Goal: Information Seeking & Learning: Learn about a topic

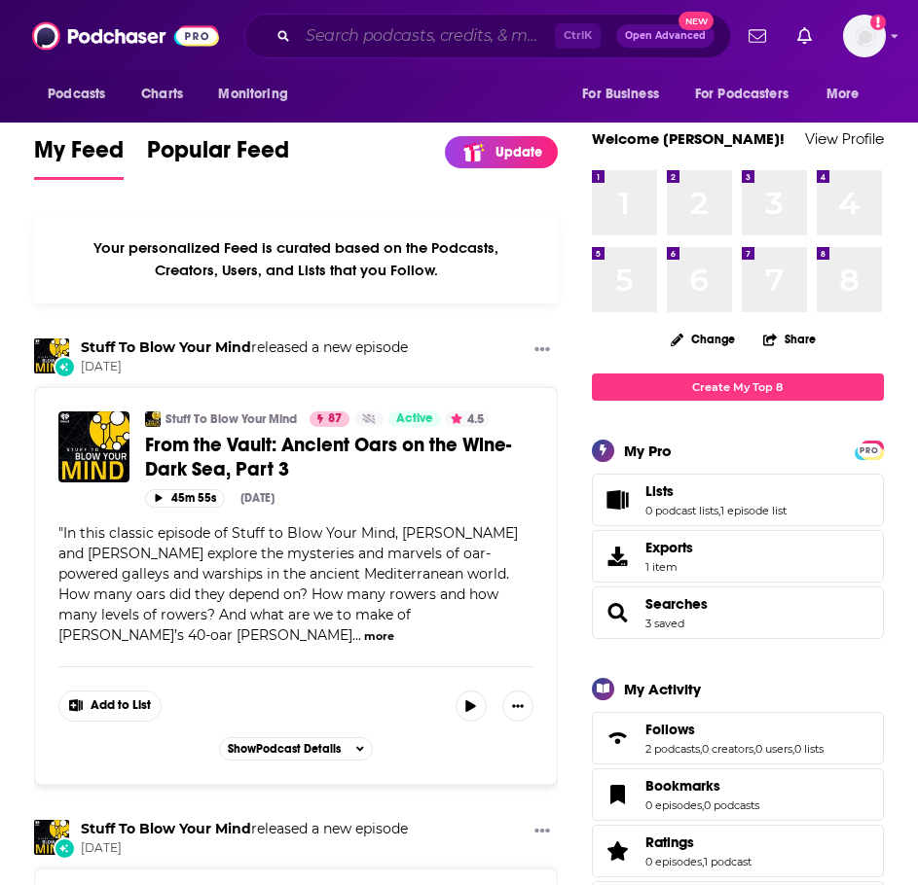
click at [427, 33] on input "Search podcasts, credits, & more..." at bounding box center [426, 35] width 257 height 31
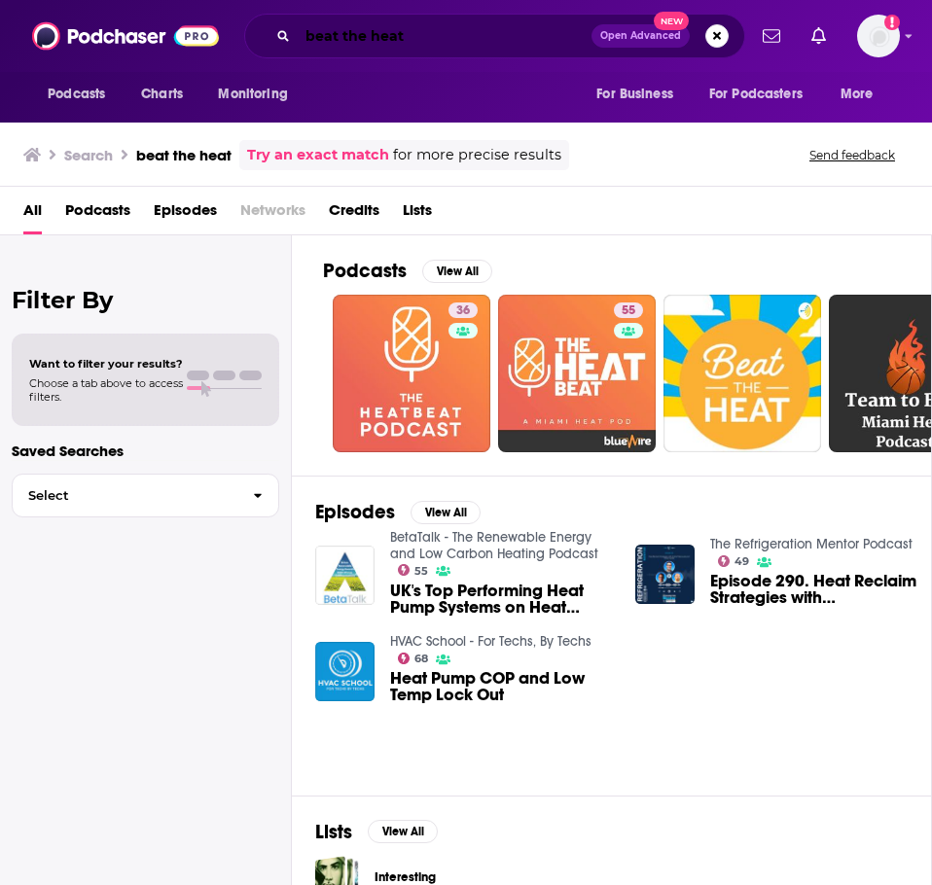
click at [491, 43] on input "beat the heat" at bounding box center [445, 35] width 294 height 31
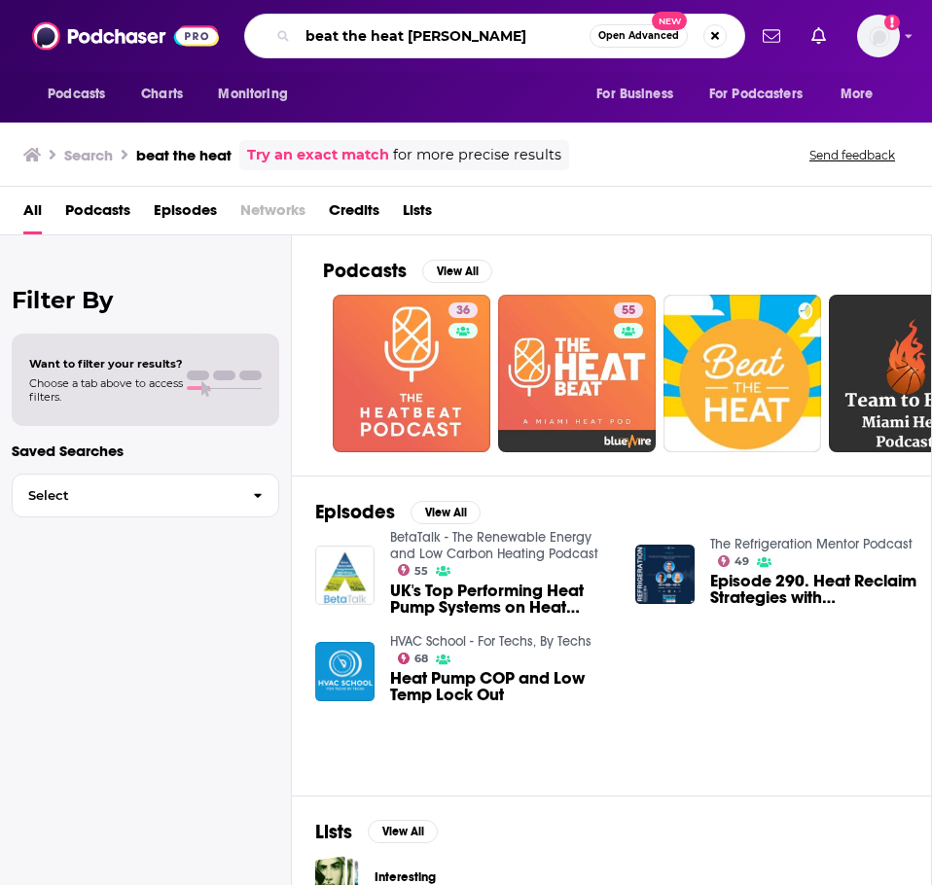
type input "beat the heat [PERSON_NAME]"
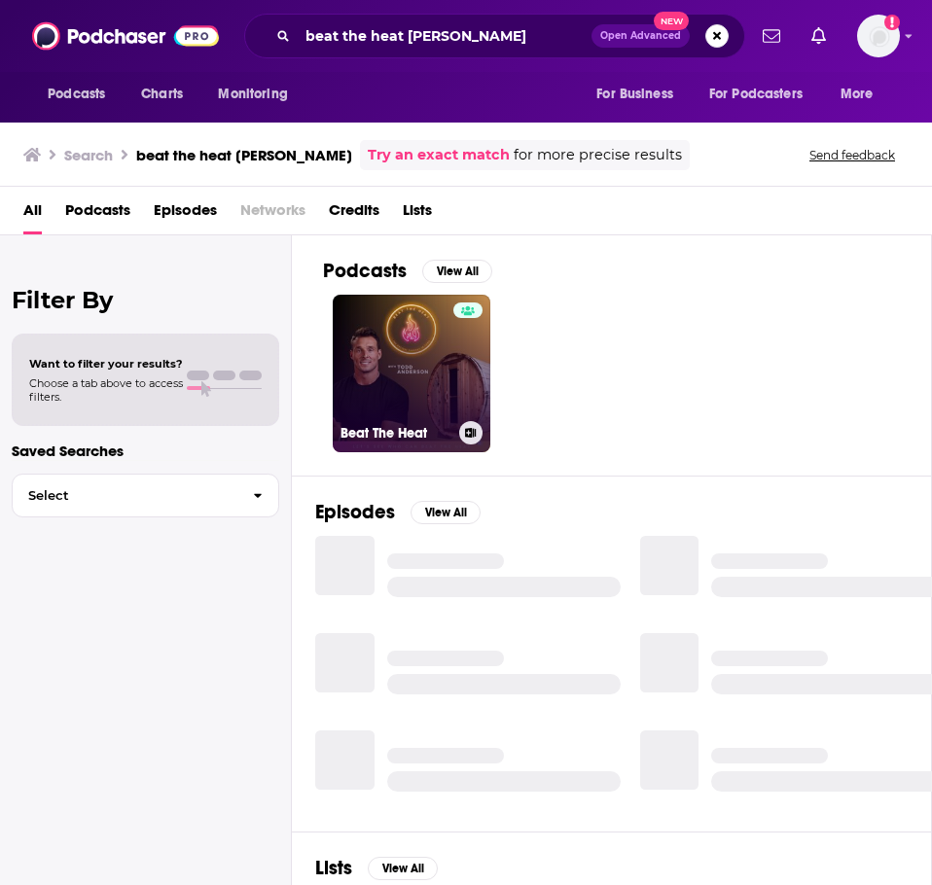
click at [423, 401] on link "Beat The Heat" at bounding box center [412, 374] width 158 height 158
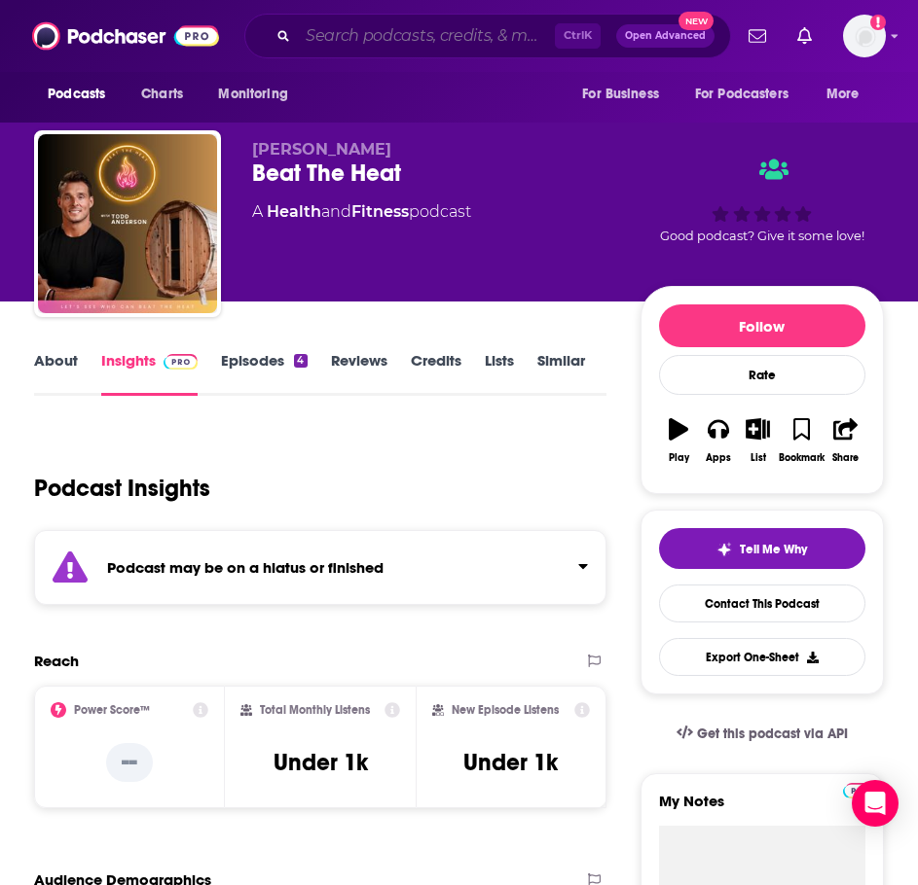
click at [446, 32] on input "Search podcasts, credits, & more..." at bounding box center [426, 35] width 257 height 31
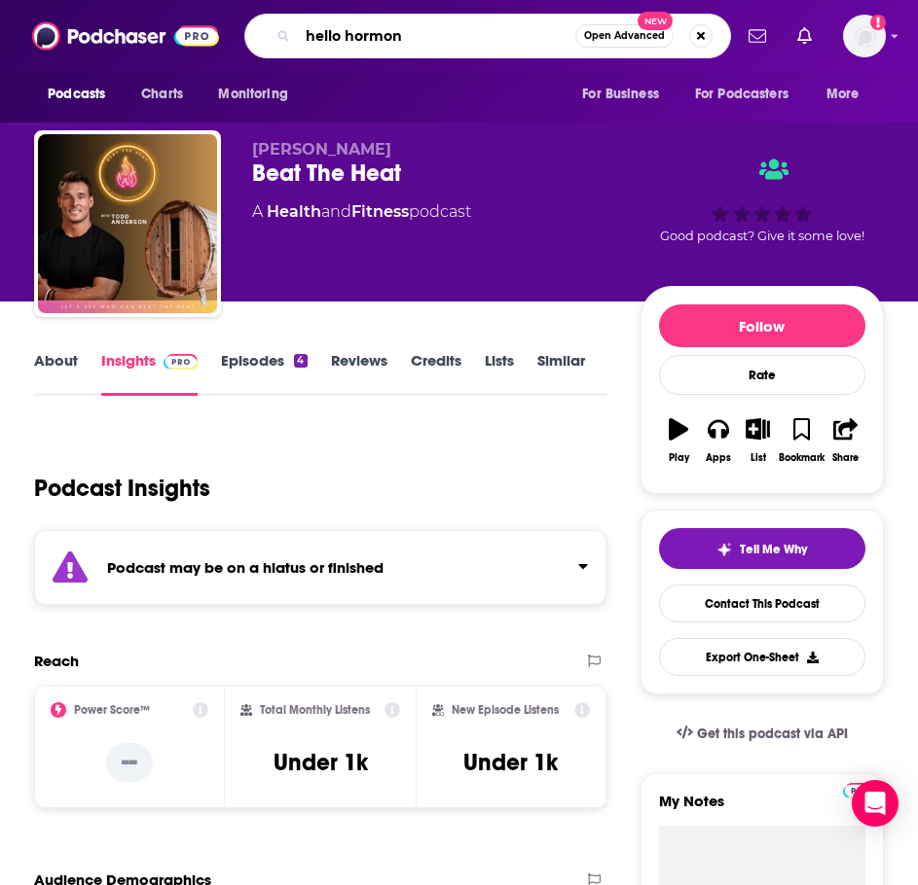
type input "hello hormone"
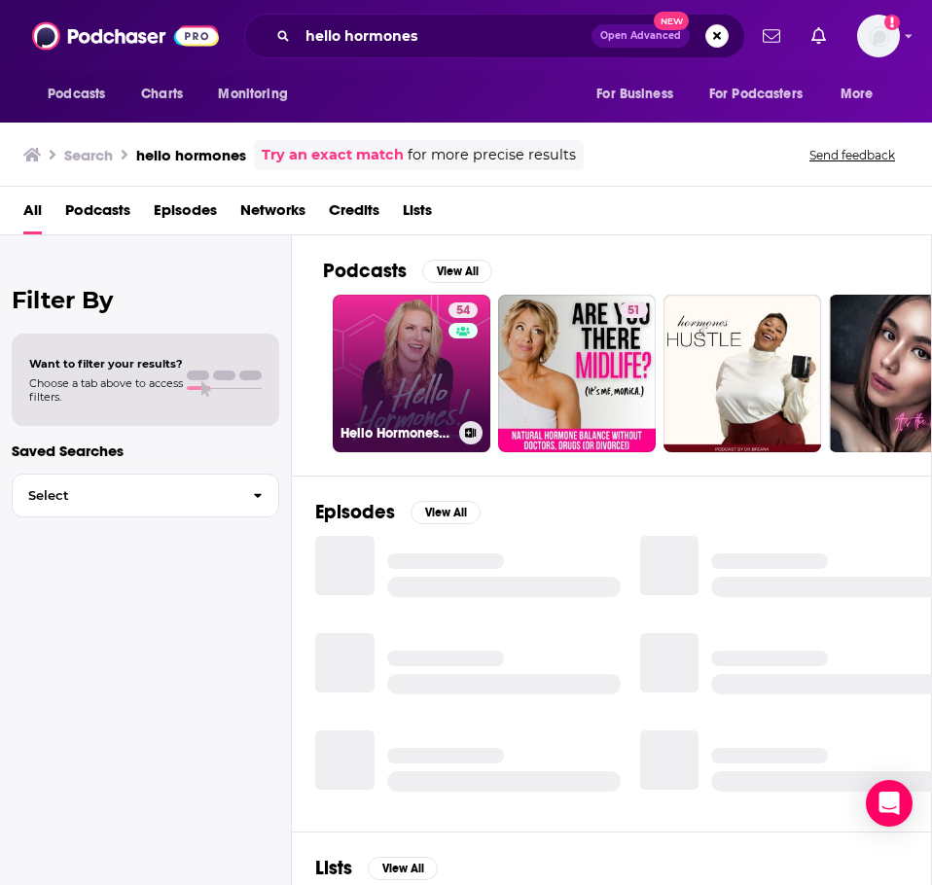
click at [394, 354] on link "54 Hello Hormones with Dr. [PERSON_NAME]" at bounding box center [412, 374] width 158 height 158
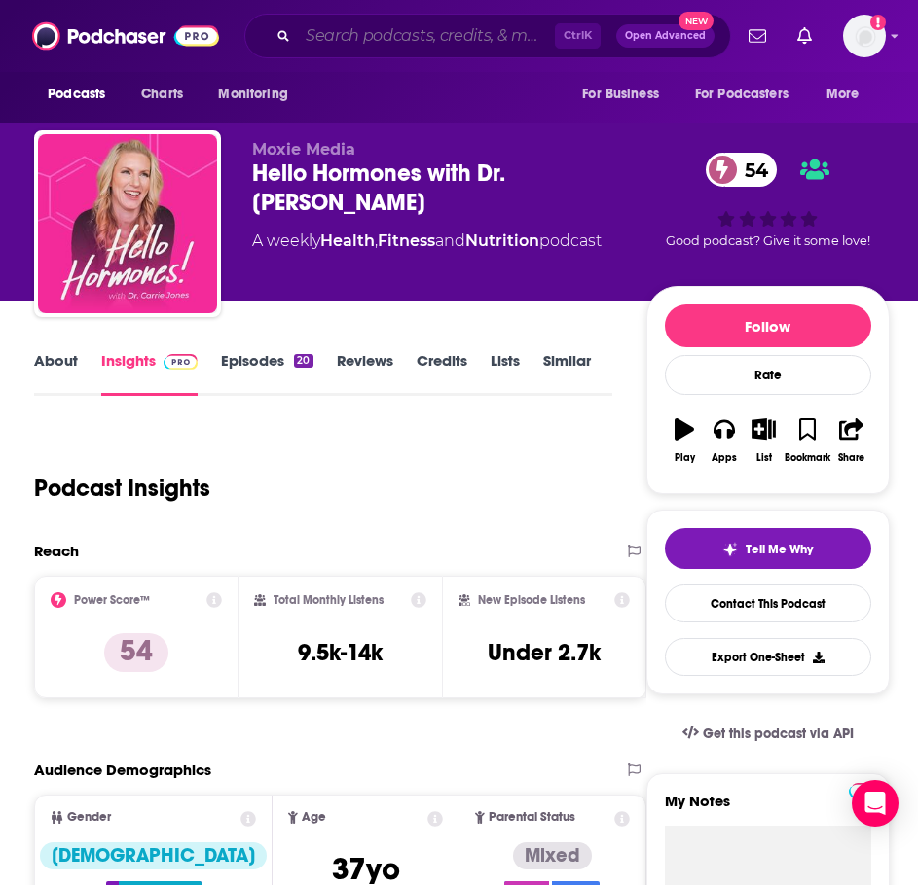
click at [451, 27] on input "Search podcasts, credits, & more..." at bounding box center [426, 35] width 257 height 31
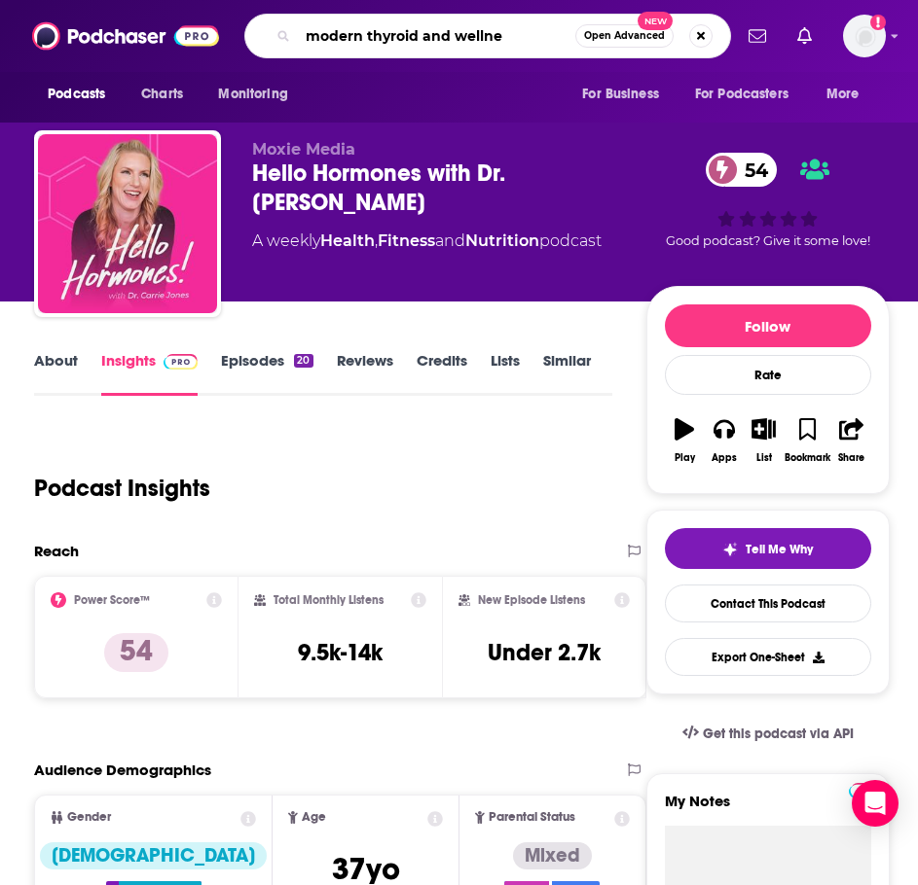
type input "modern thyroid and wellnes"
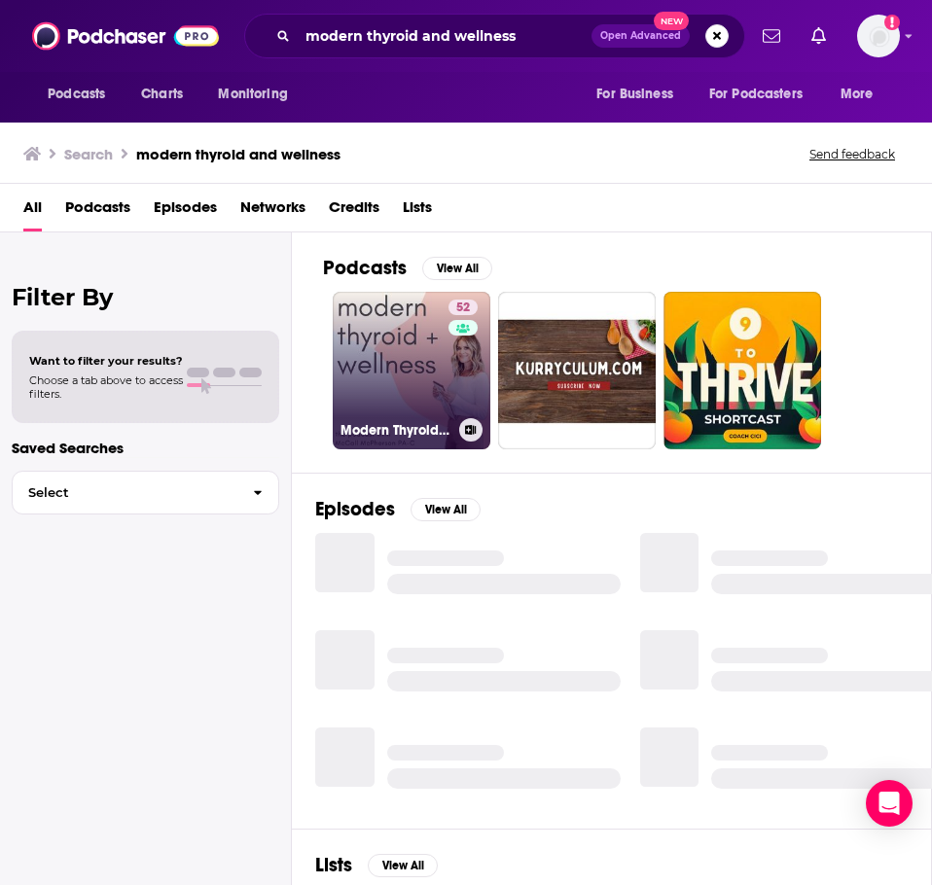
click at [391, 349] on link "52 Modern Thyroid and Wellness" at bounding box center [412, 371] width 158 height 158
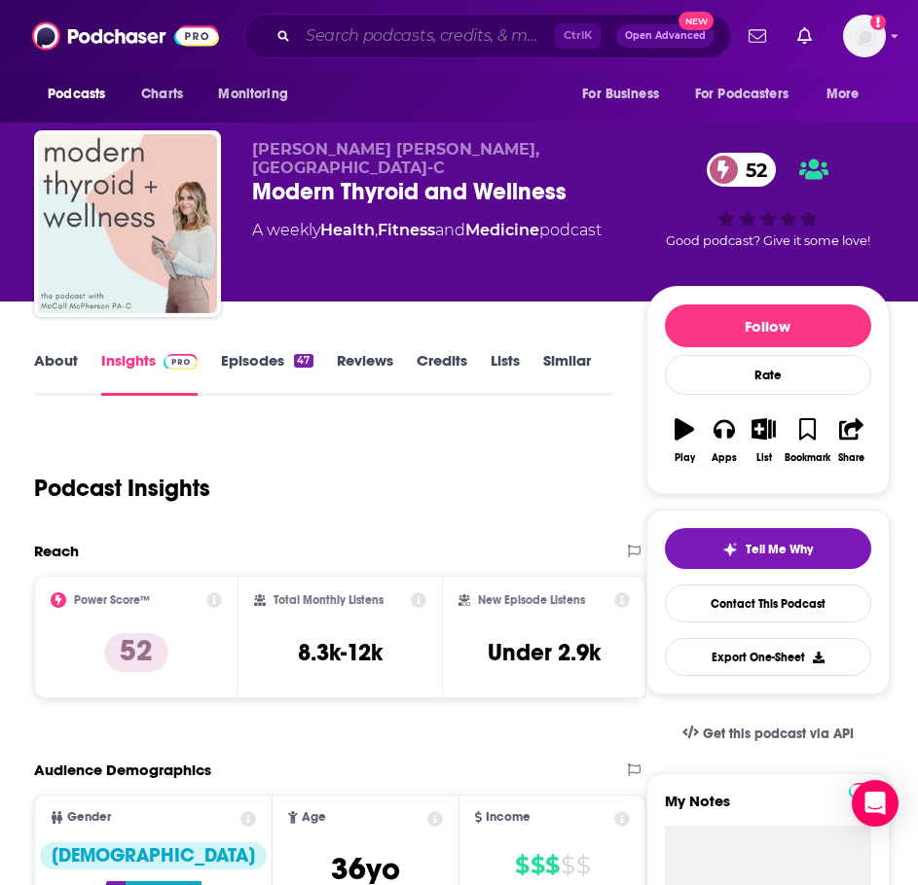
click at [405, 30] on input "Search podcasts, credits, & more..." at bounding box center [426, 35] width 257 height 31
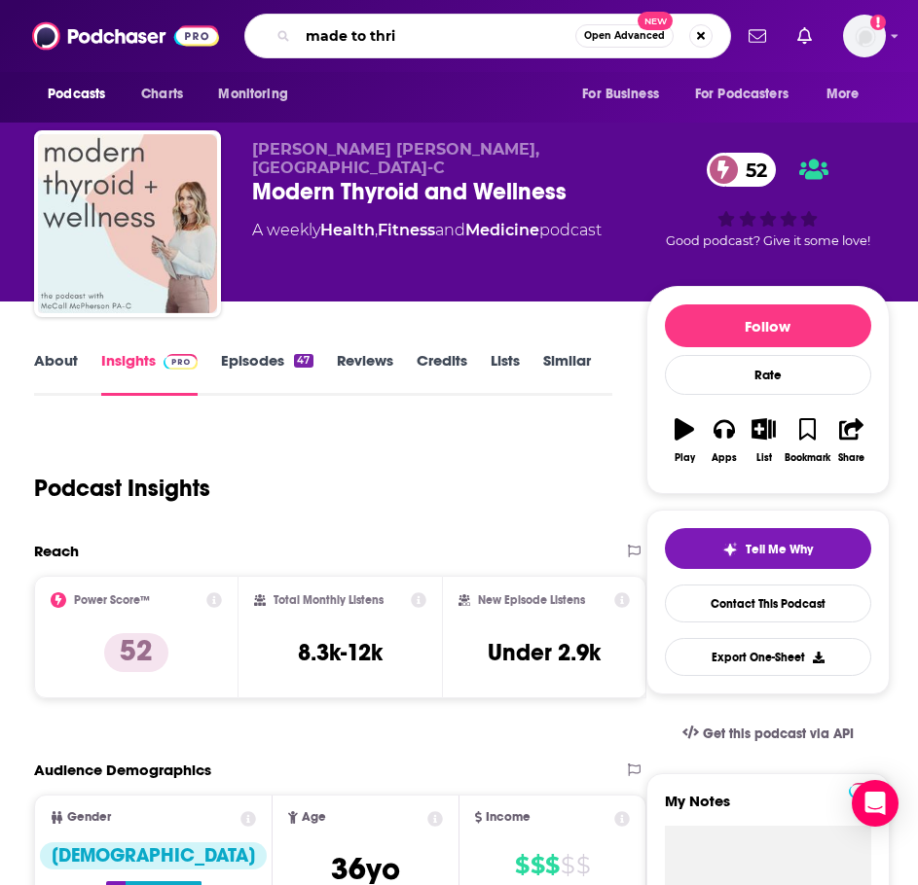
type input "made to thriv"
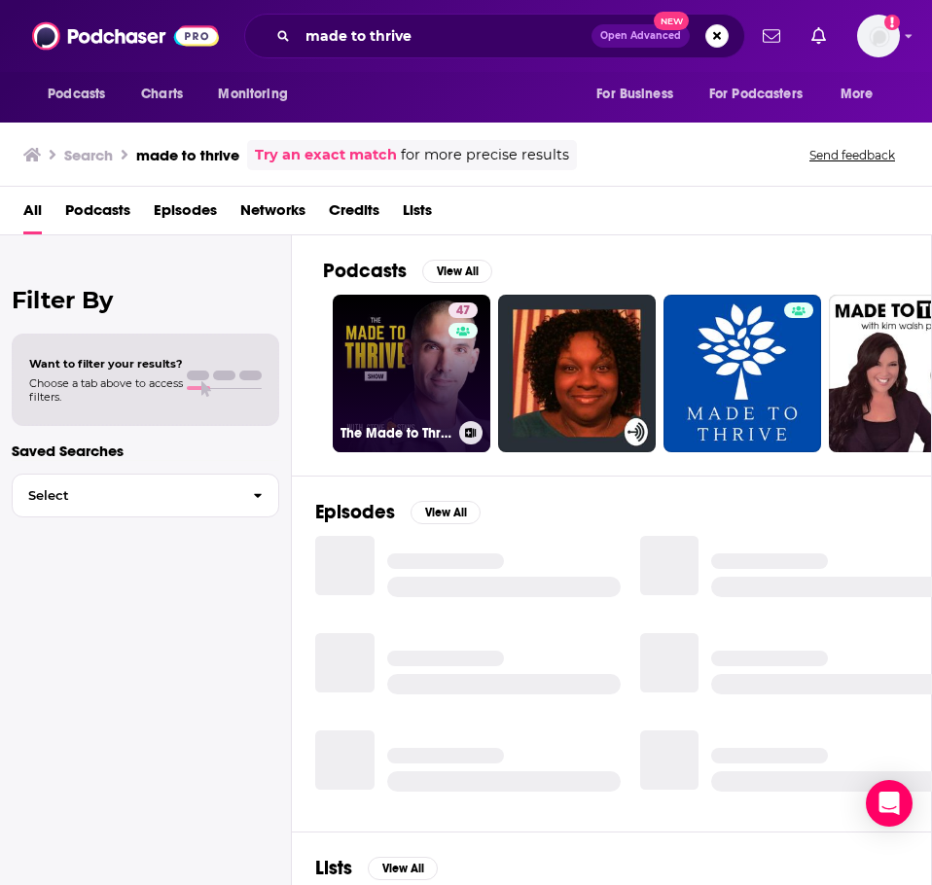
click at [414, 390] on link "47 The Made to Thrive Show" at bounding box center [412, 374] width 158 height 158
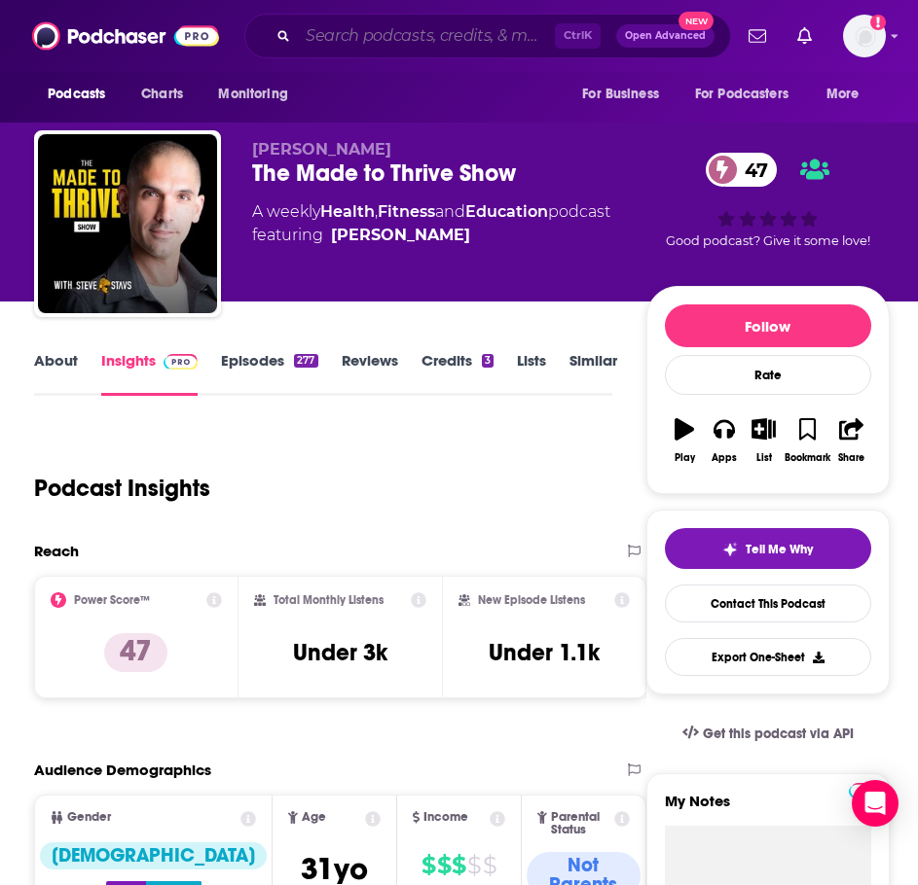
click at [371, 32] on input "Search podcasts, credits, & more..." at bounding box center [426, 35] width 257 height 31
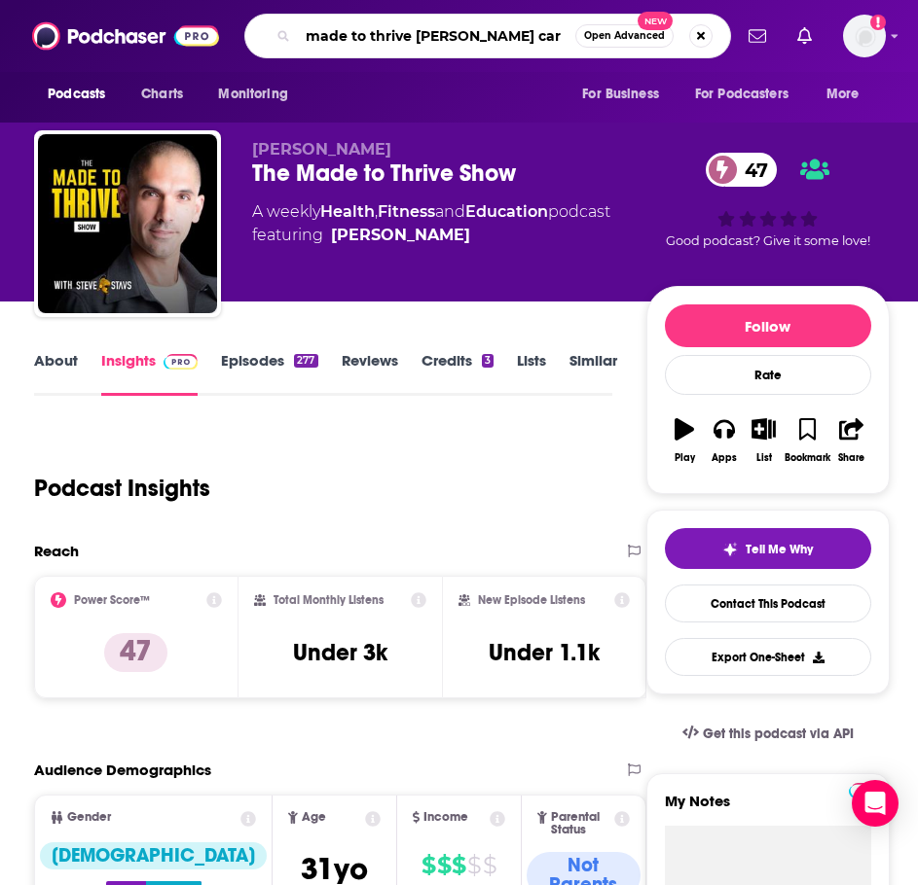
type input "made to thrive [PERSON_NAME]"
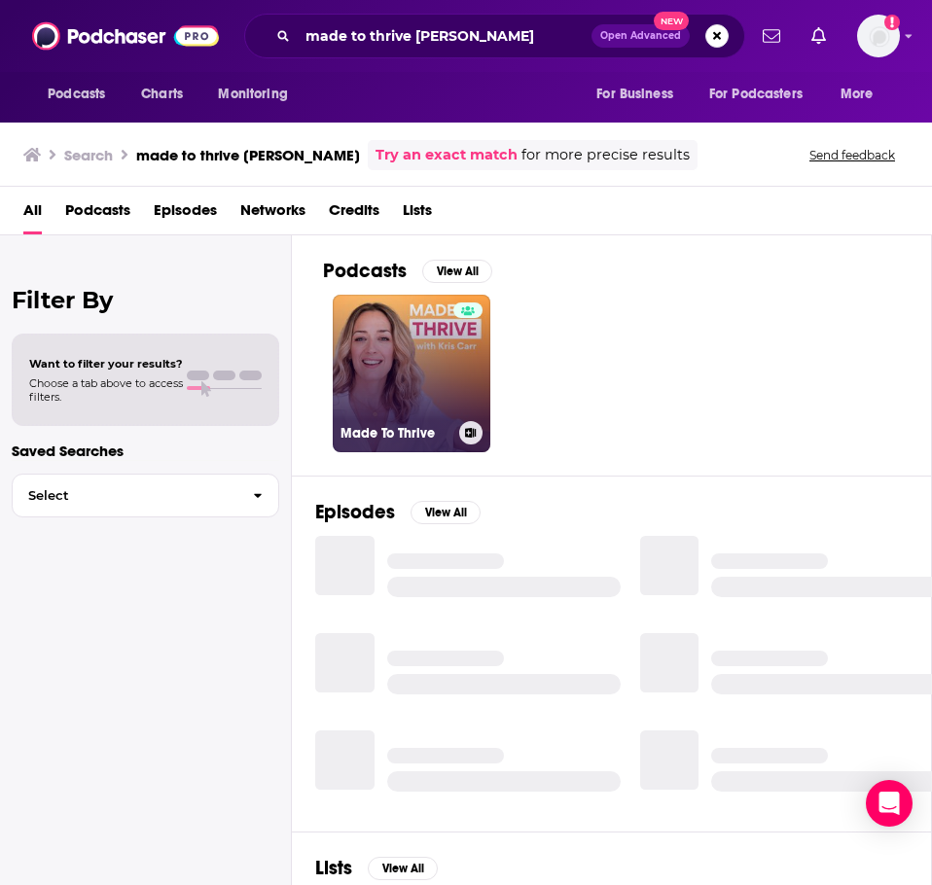
click at [428, 344] on link "Made To Thrive" at bounding box center [412, 374] width 158 height 158
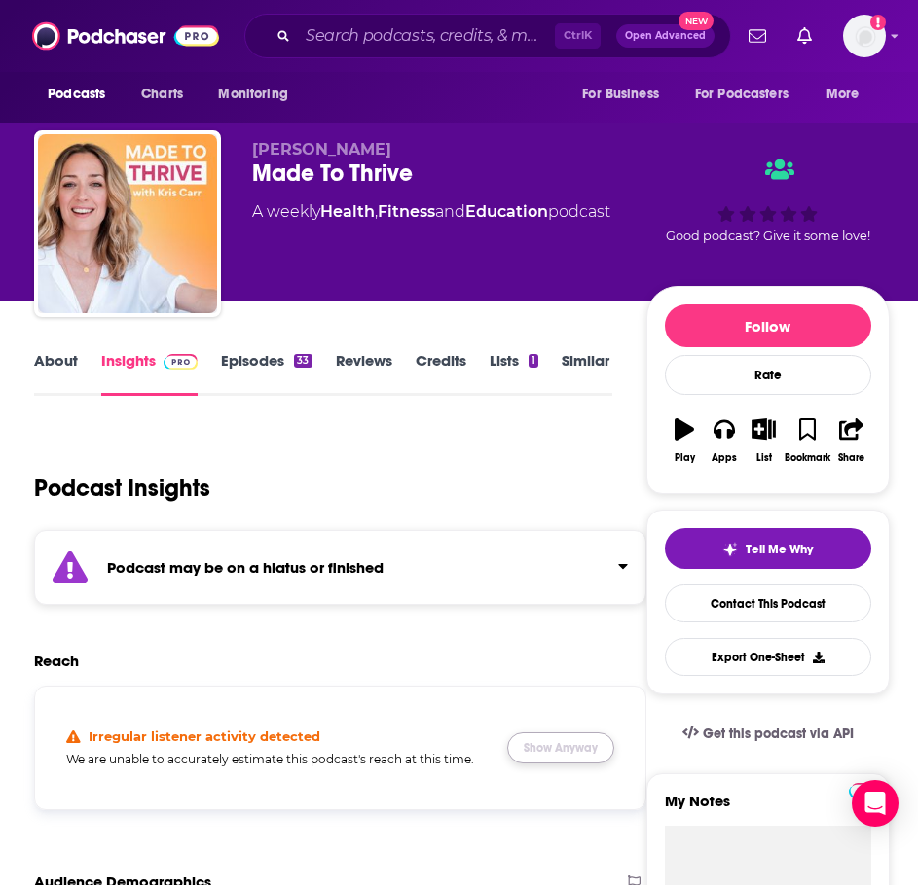
click at [546, 733] on button "Show Anyway" at bounding box center [560, 748] width 107 height 31
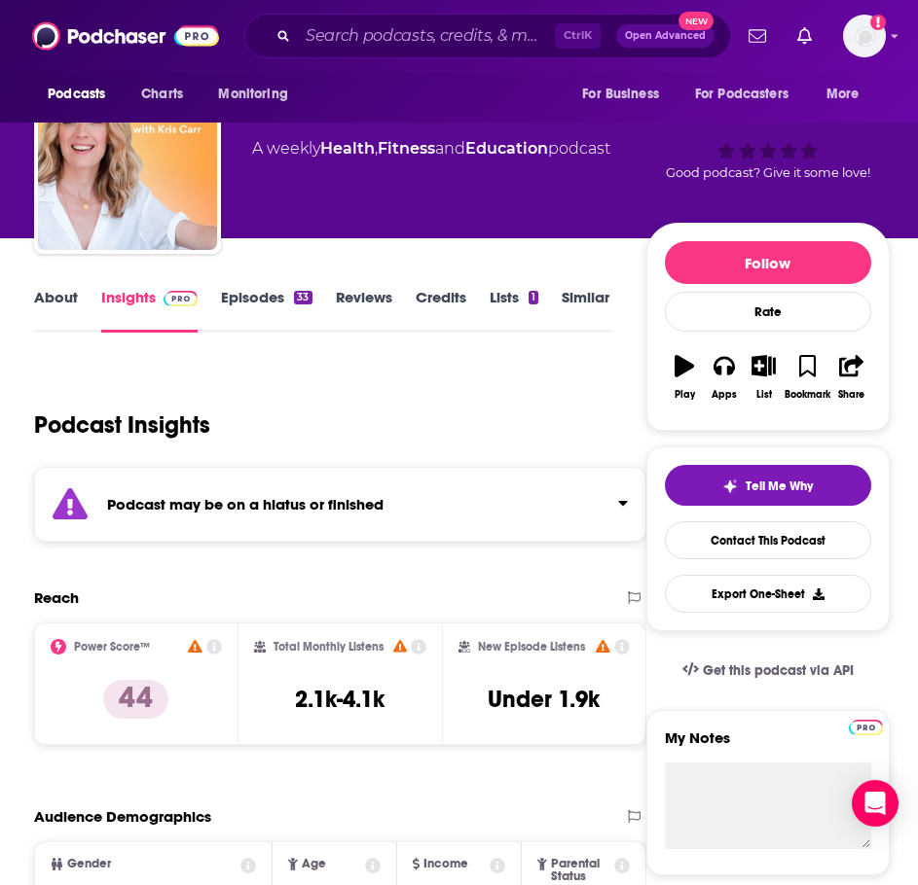
scroll to position [97, 0]
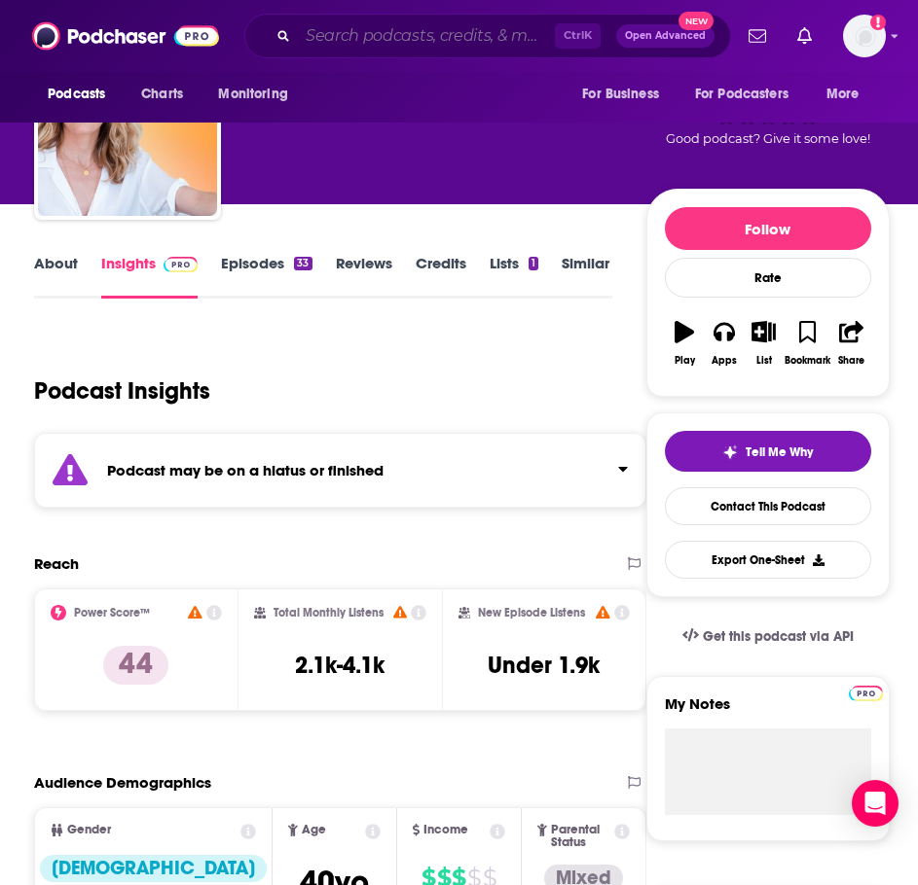
click at [337, 43] on input "Search podcasts, credits, & more..." at bounding box center [426, 35] width 257 height 31
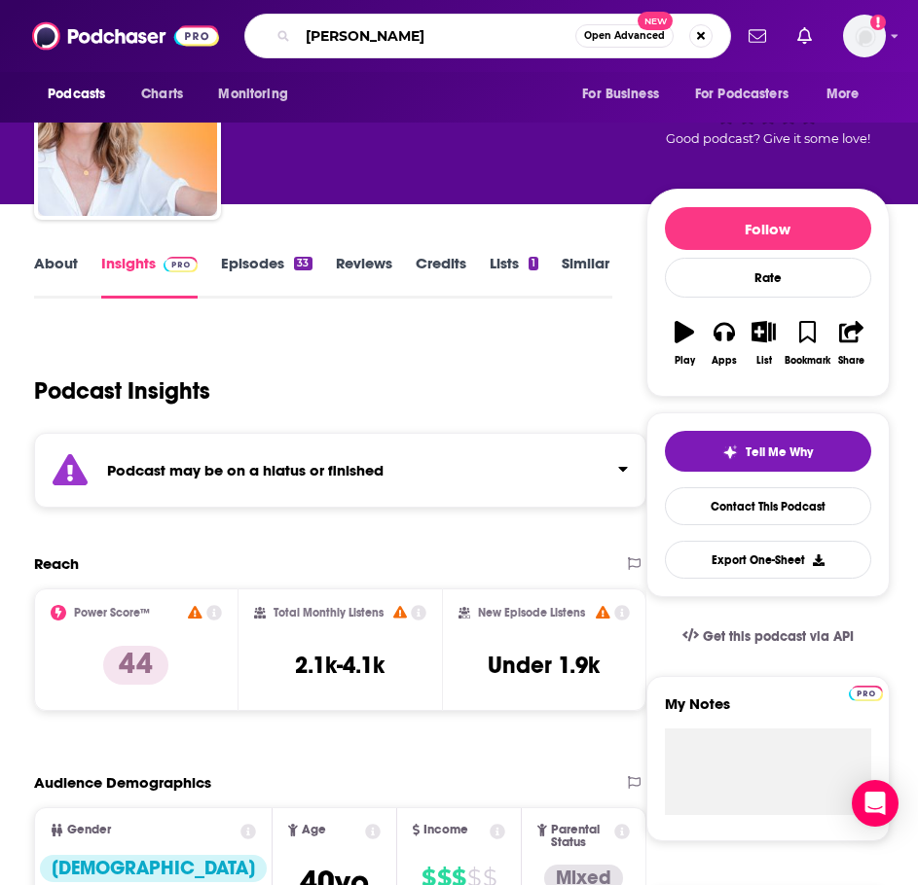
type input "[PERSON_NAME]"
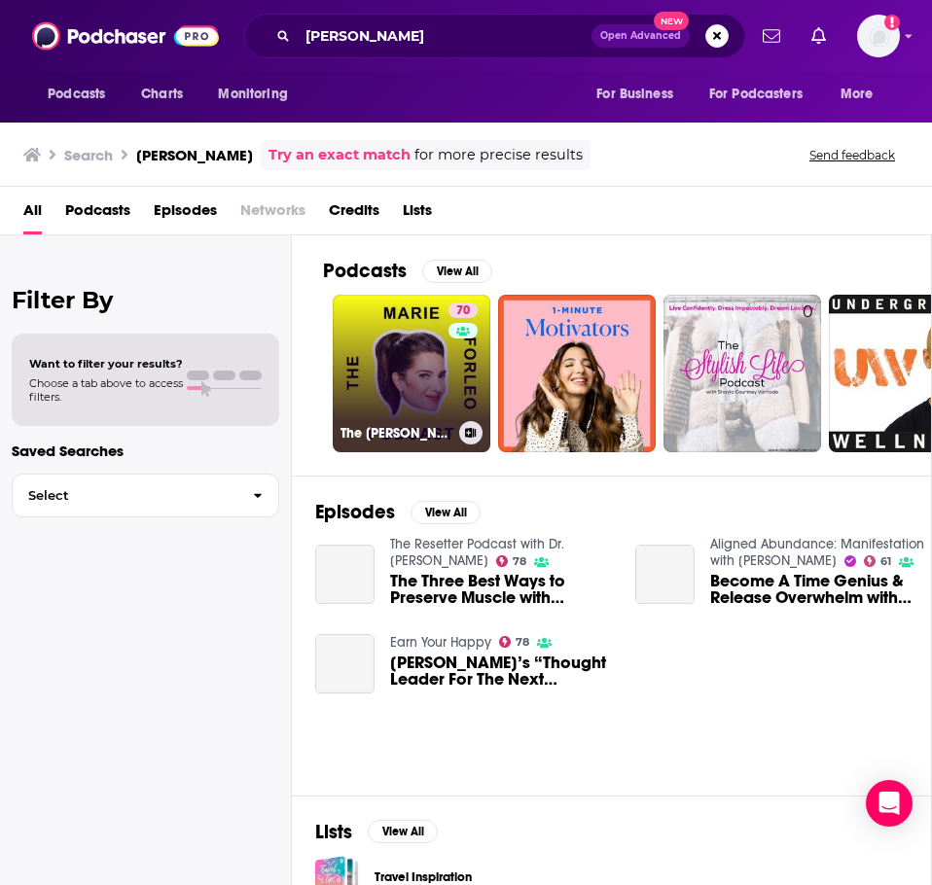
click at [411, 395] on link "70 The [PERSON_NAME] Podcast" at bounding box center [412, 374] width 158 height 158
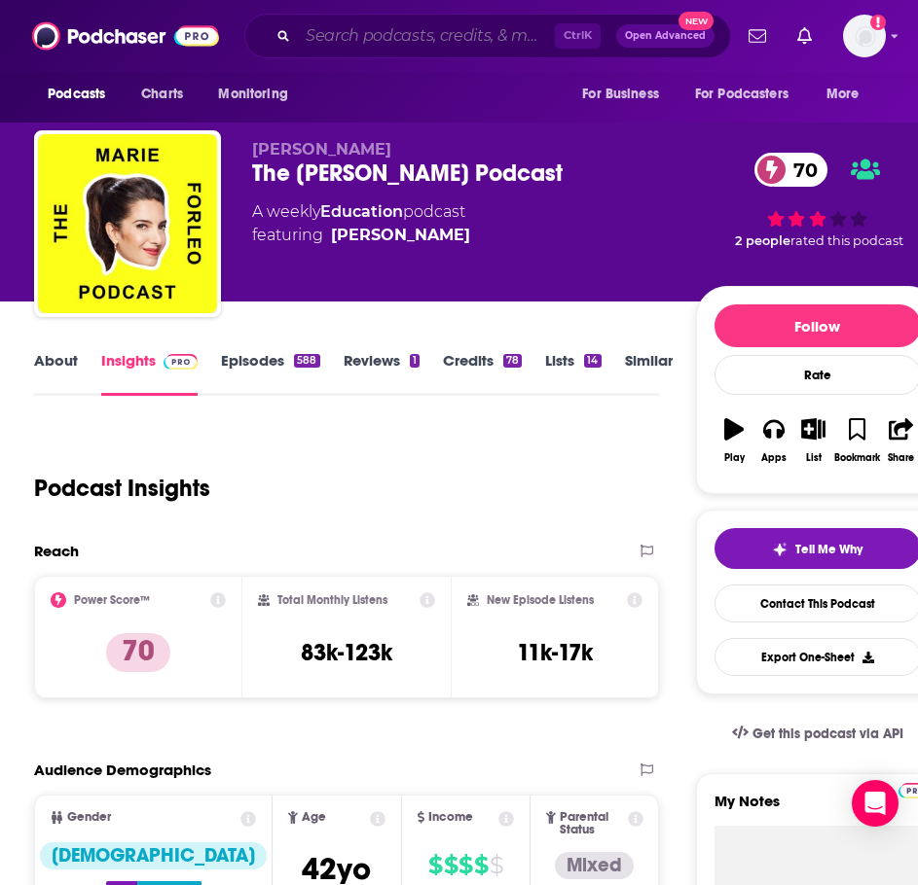
click at [460, 32] on input "Search podcasts, credits, & more..." at bounding box center [426, 35] width 257 height 31
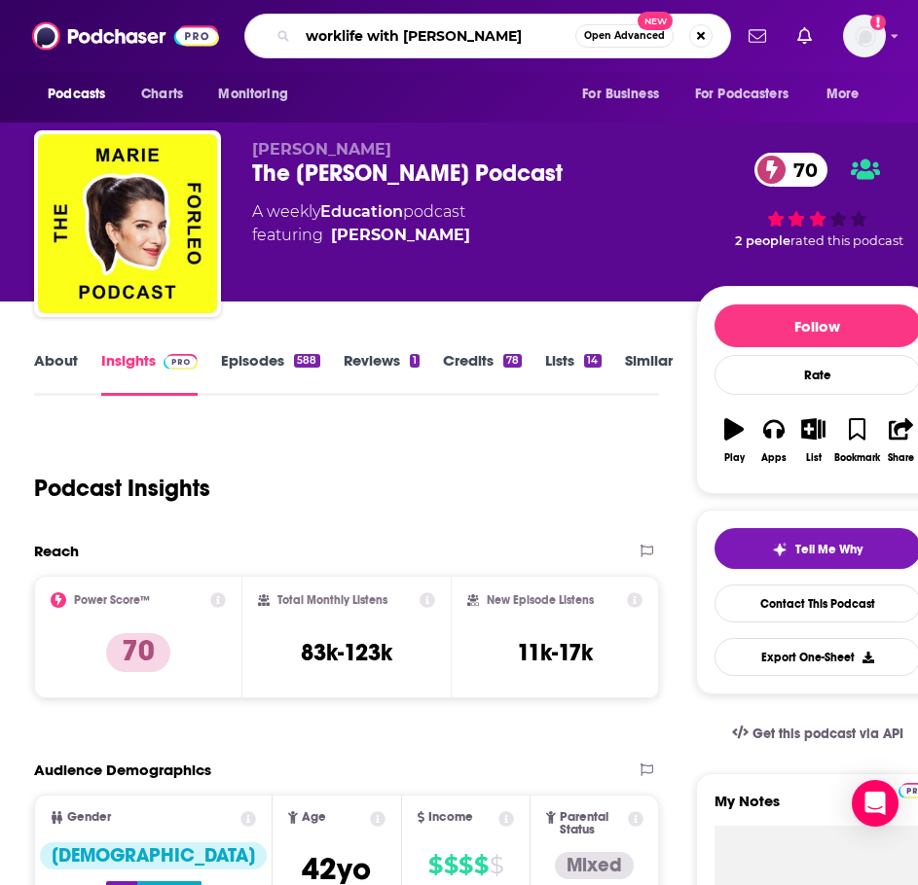
type input "worklife with [PERSON_NAME]"
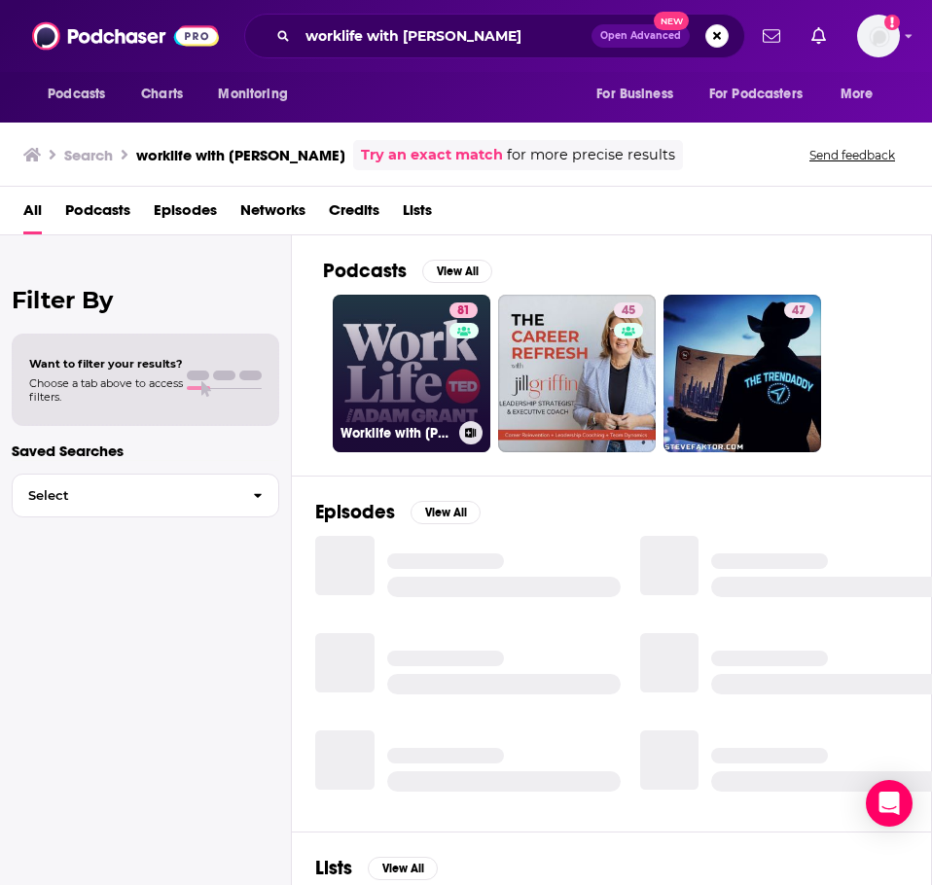
click at [400, 318] on link "81 Worklife with [PERSON_NAME]" at bounding box center [412, 374] width 158 height 158
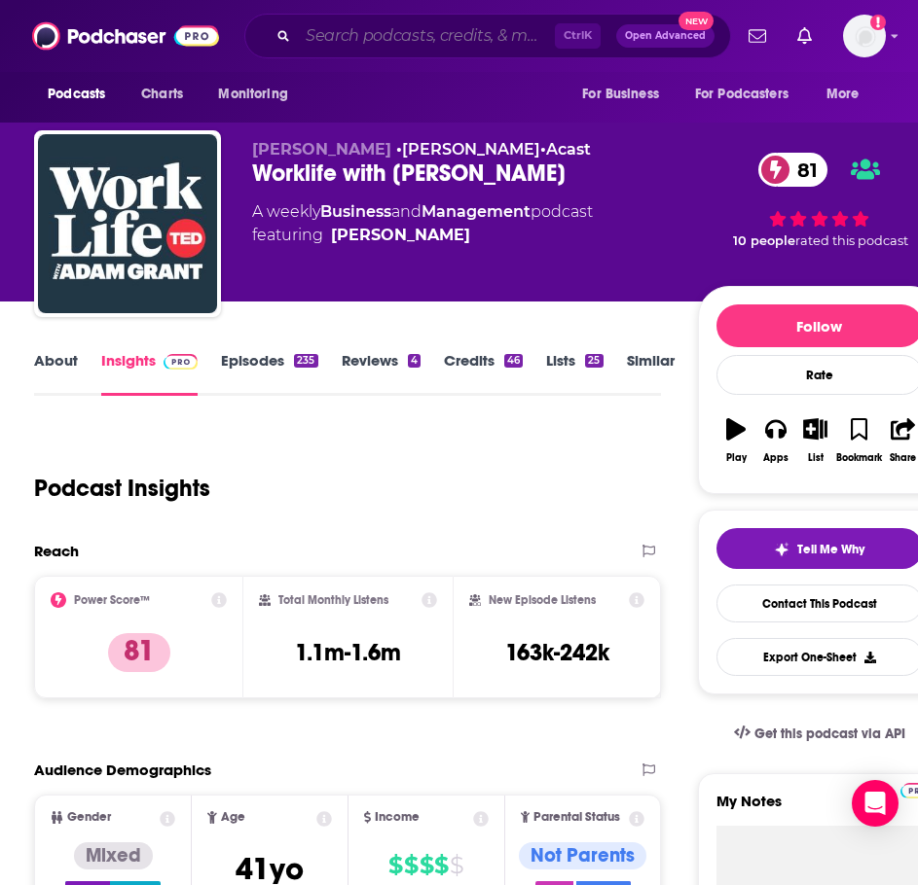
click at [369, 31] on input "Search podcasts, credits, & more..." at bounding box center [426, 35] width 257 height 31
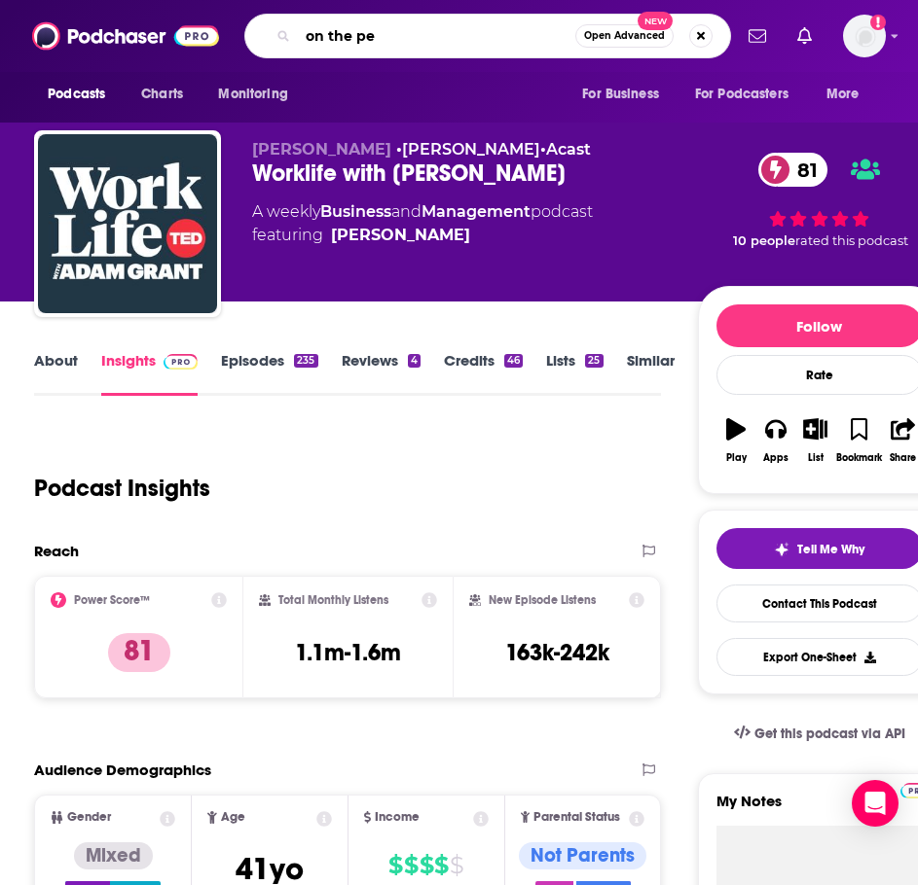
type input "on the pen"
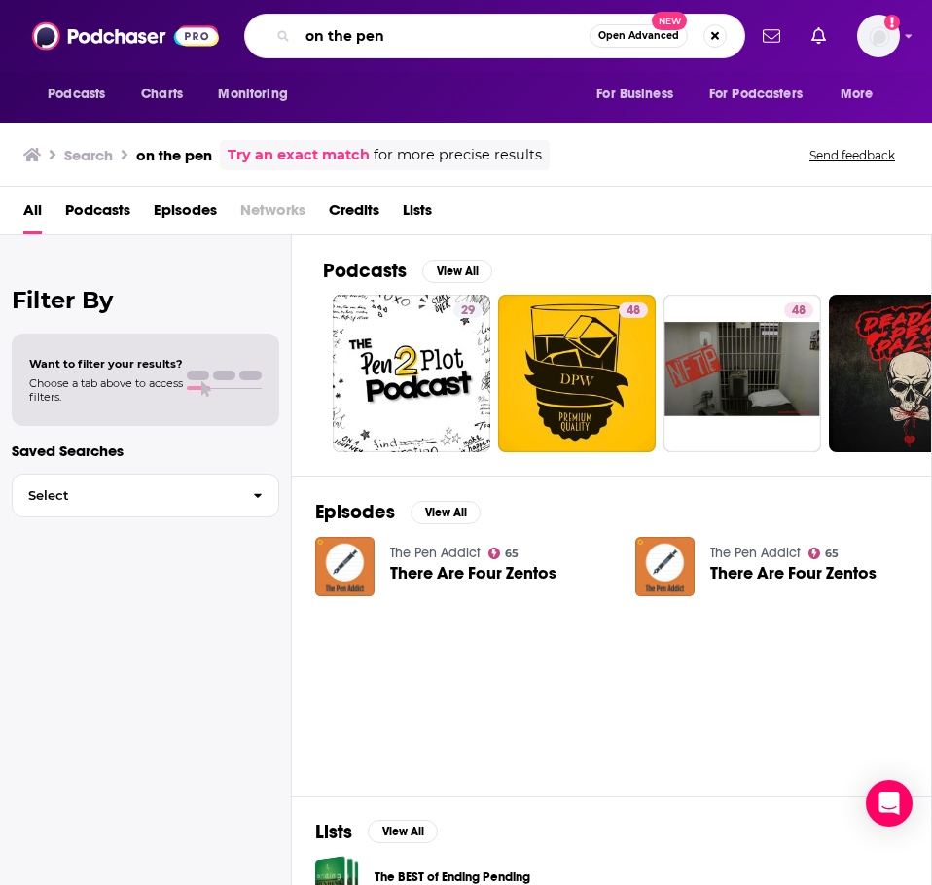
click at [450, 48] on input "on the pen" at bounding box center [444, 35] width 292 height 31
type input "on the pen [PERSON_NAME]"
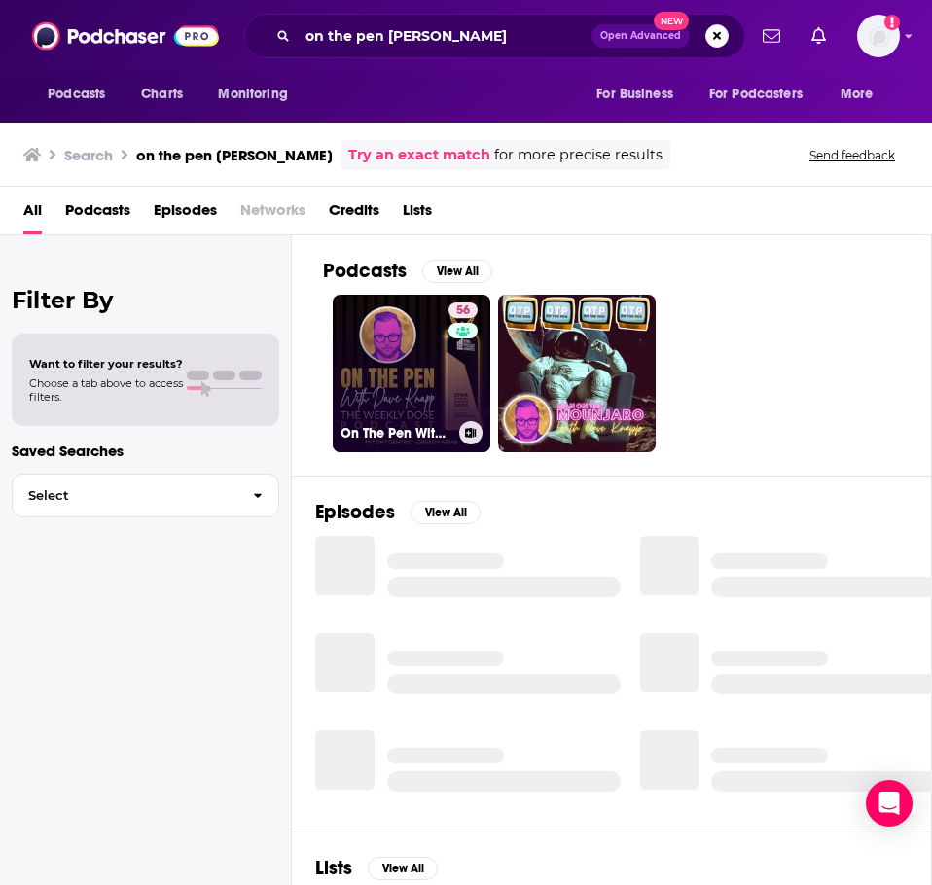
click at [366, 368] on link "56 On The Pen With [PERSON_NAME]" at bounding box center [412, 374] width 158 height 158
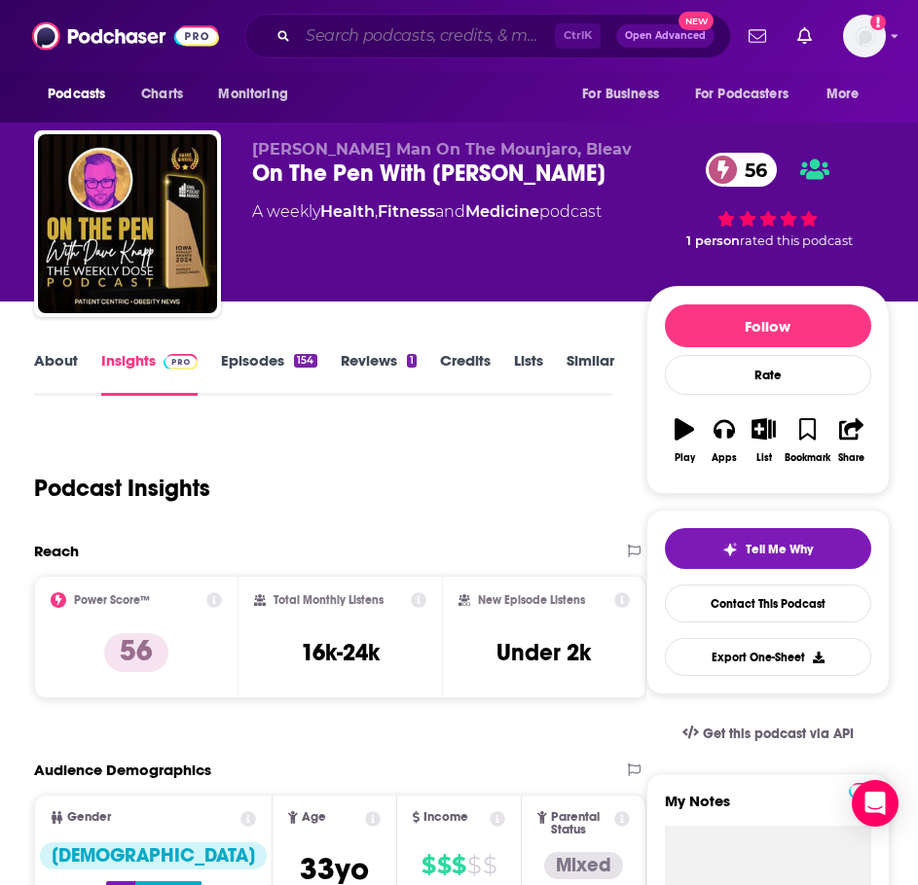
click at [440, 32] on input "Search podcasts, credits, & more..." at bounding box center [426, 35] width 257 height 31
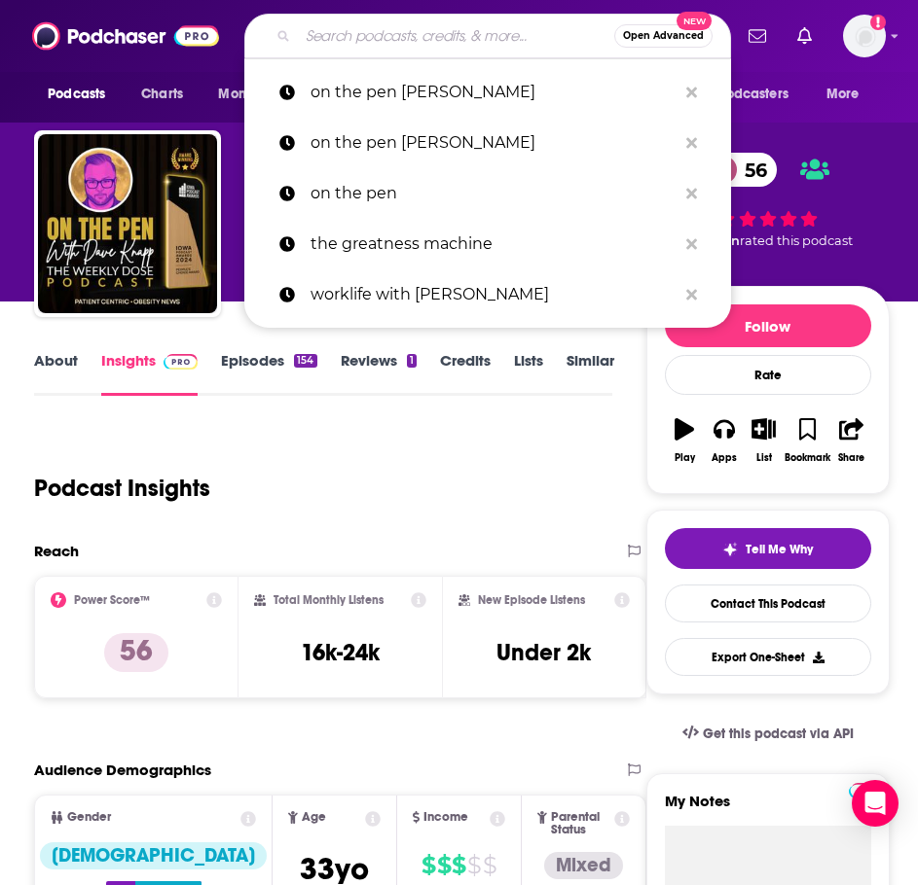
paste input "The Obesity Guide with [PERSON_NAME] MD"
type input "The Obesity Guide with [PERSON_NAME] MD"
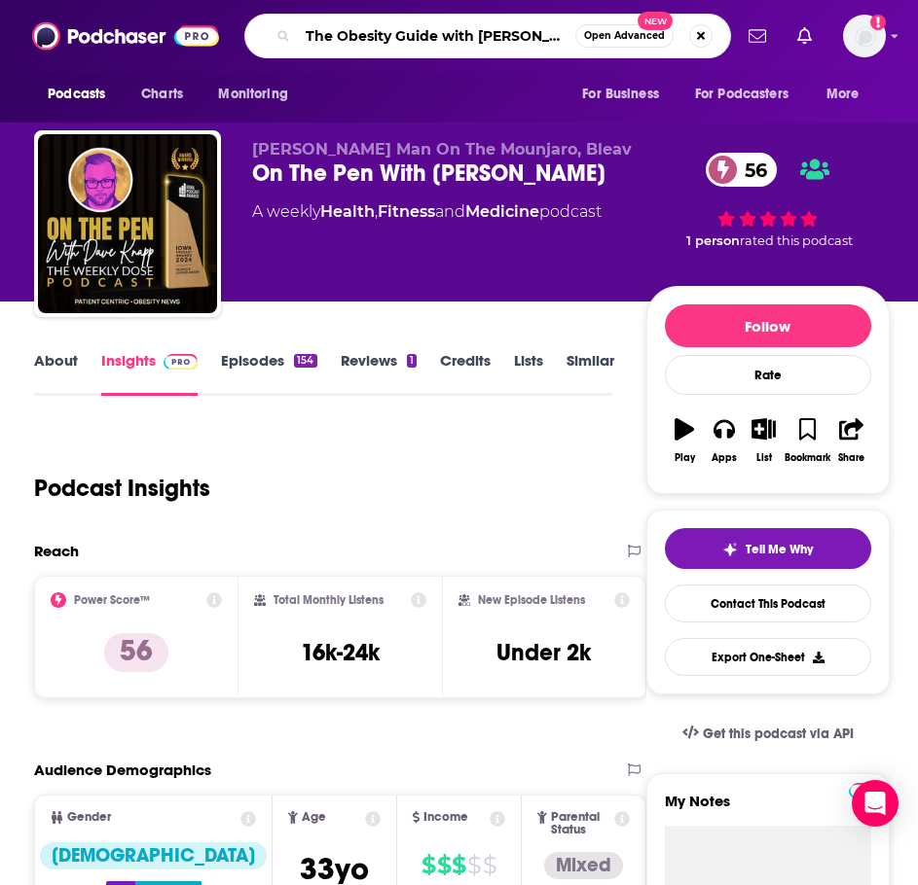
scroll to position [0, 52]
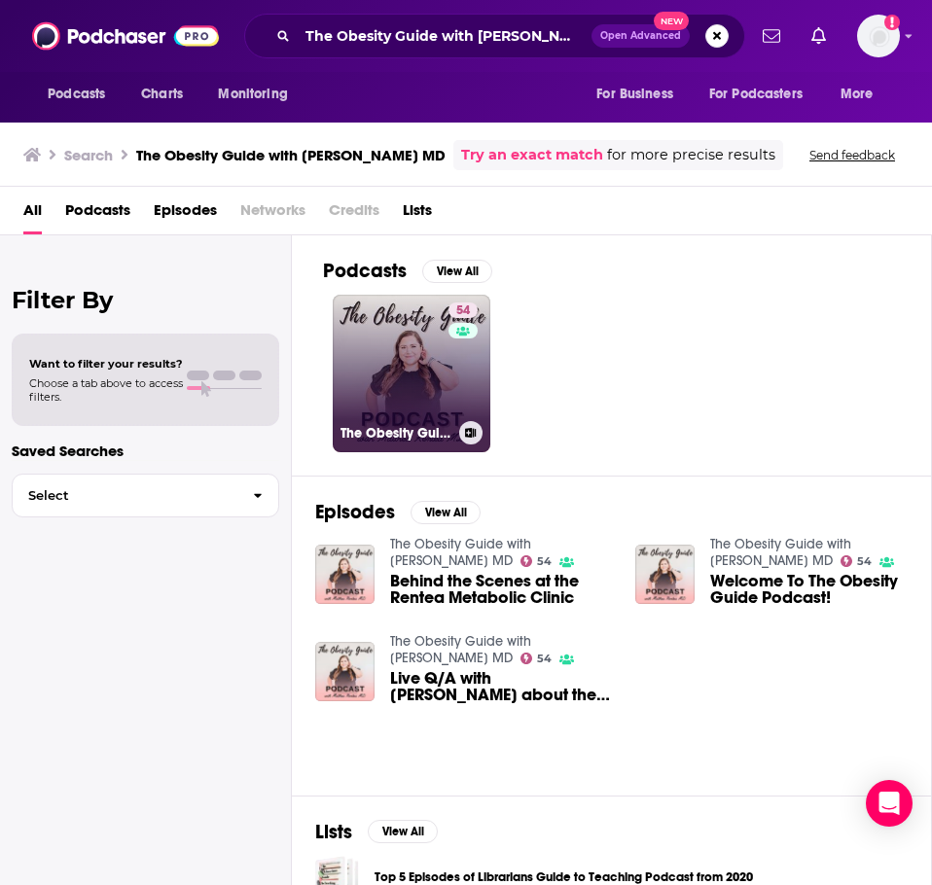
click at [423, 367] on link "54 The Obesity Guide with [PERSON_NAME] MD" at bounding box center [412, 374] width 158 height 158
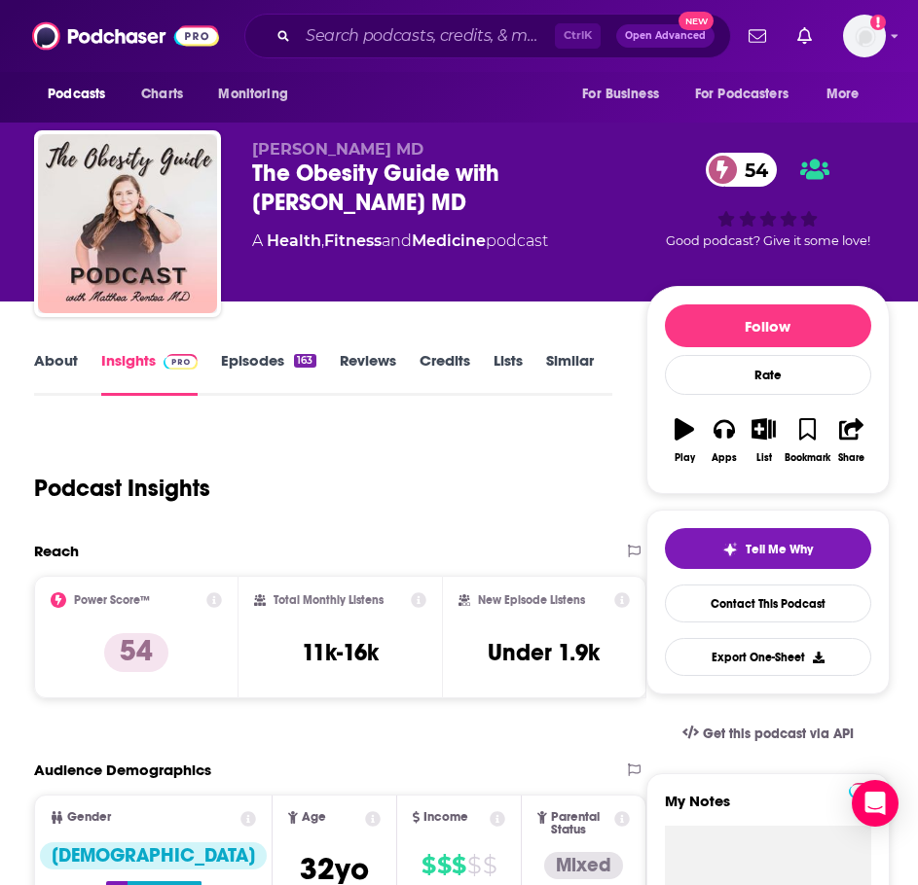
click at [429, 17] on div "Ctrl K Open Advanced New" at bounding box center [487, 36] width 486 height 45
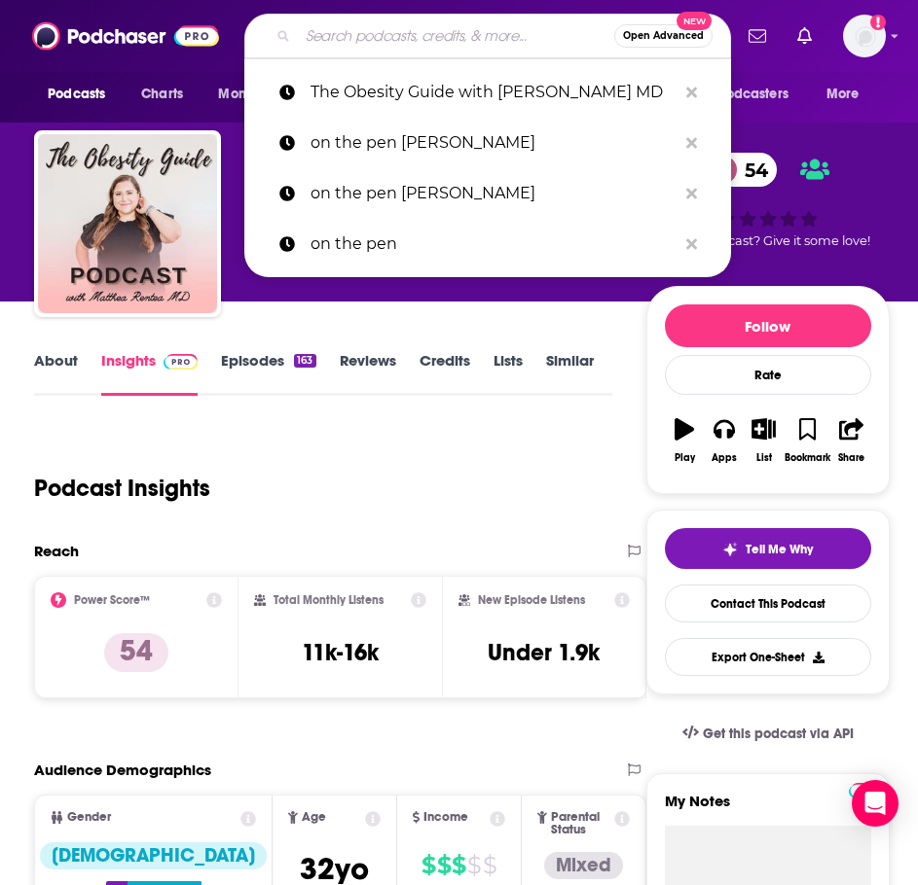
click at [440, 42] on input "Search podcasts, credits, & more..." at bounding box center [456, 35] width 316 height 31
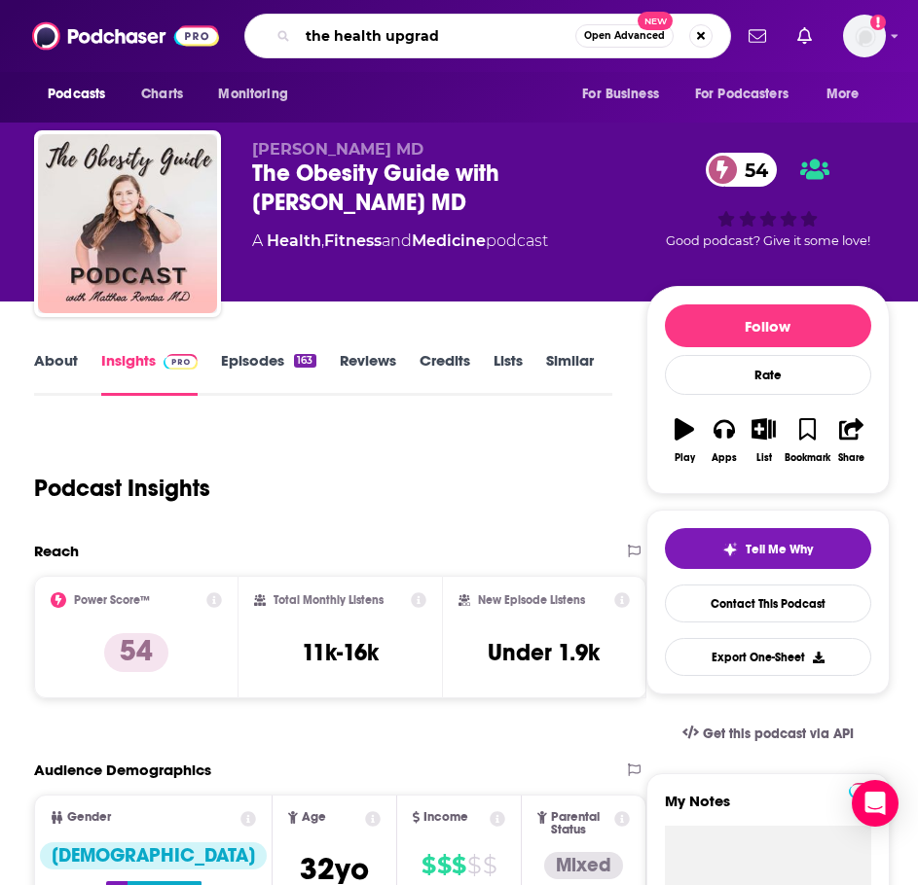
type input "the health upgrade"
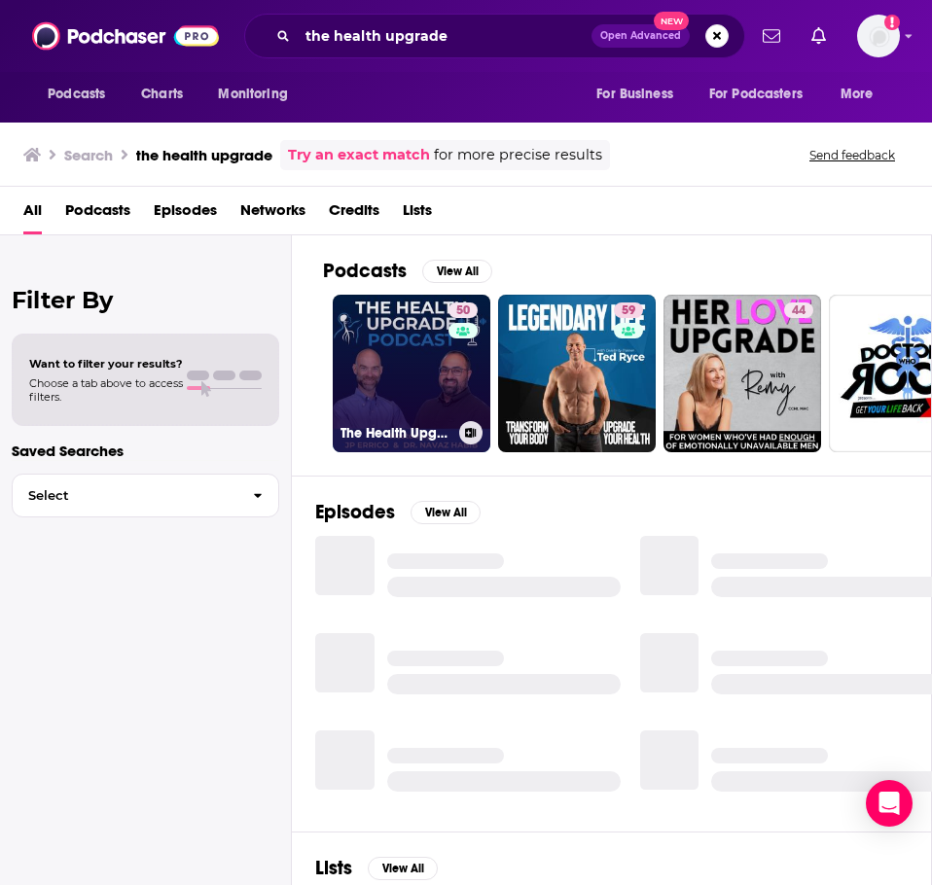
click at [384, 364] on link "50 The Health Upgrade Podcast" at bounding box center [412, 374] width 158 height 158
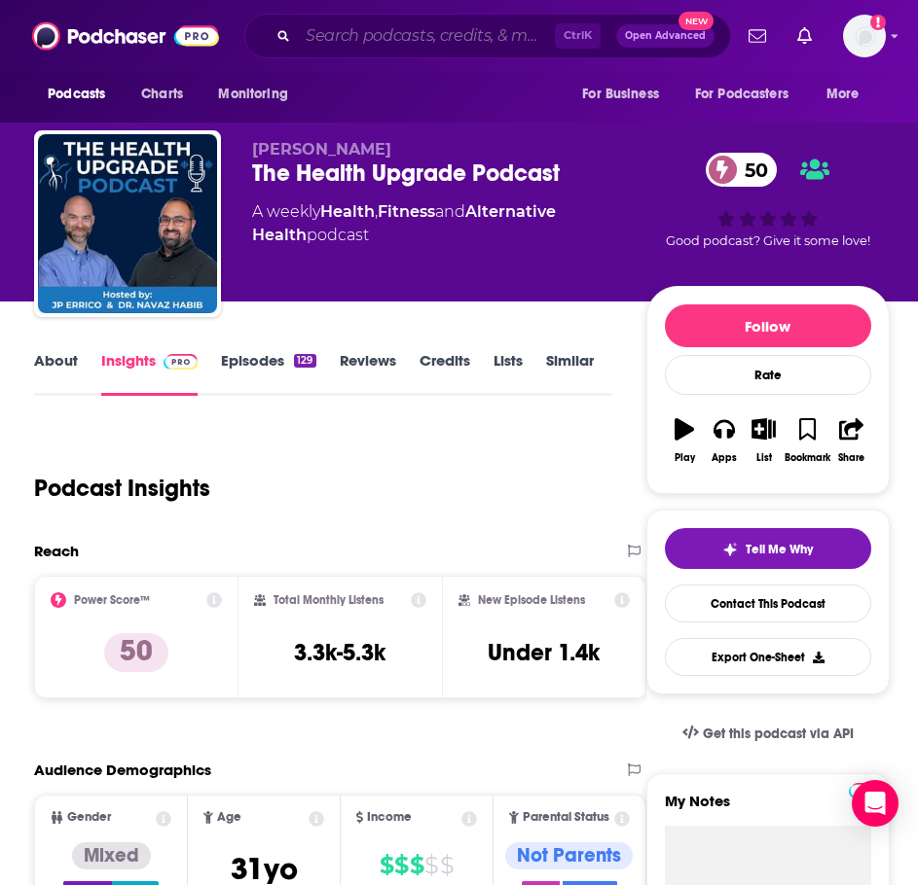
click at [487, 30] on input "Search podcasts, credits, & more..." at bounding box center [426, 35] width 257 height 31
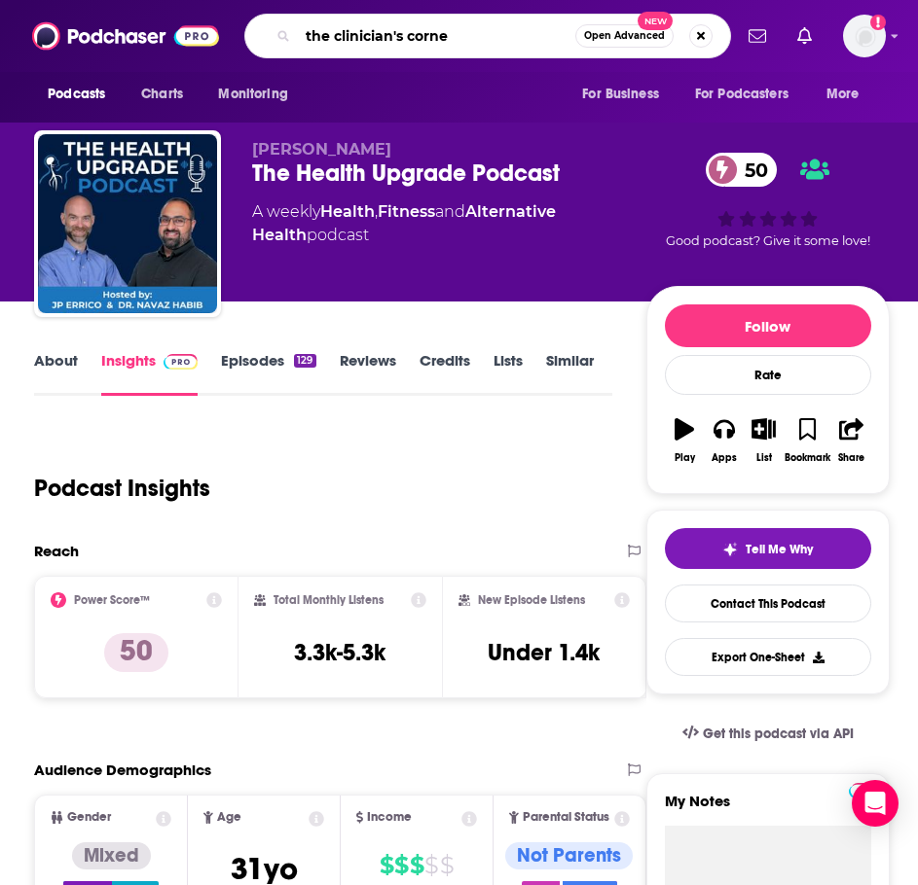
type input "the clinician's corner"
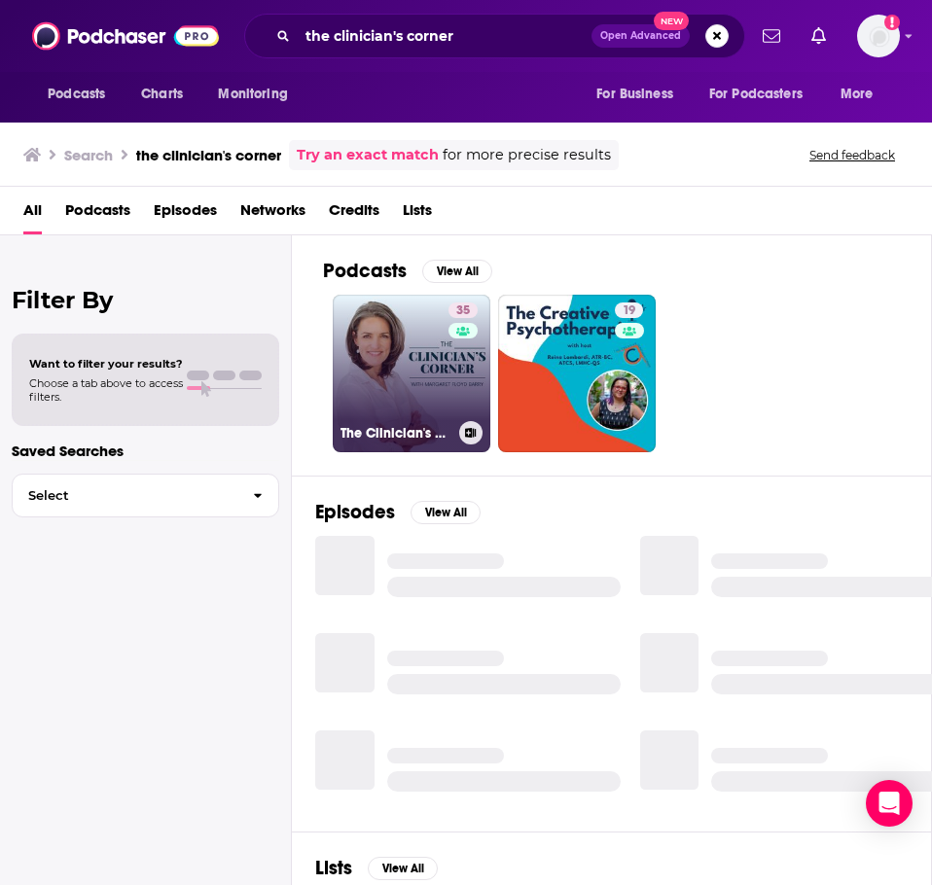
click at [393, 331] on link "35 The Clinician's Corner" at bounding box center [412, 374] width 158 height 158
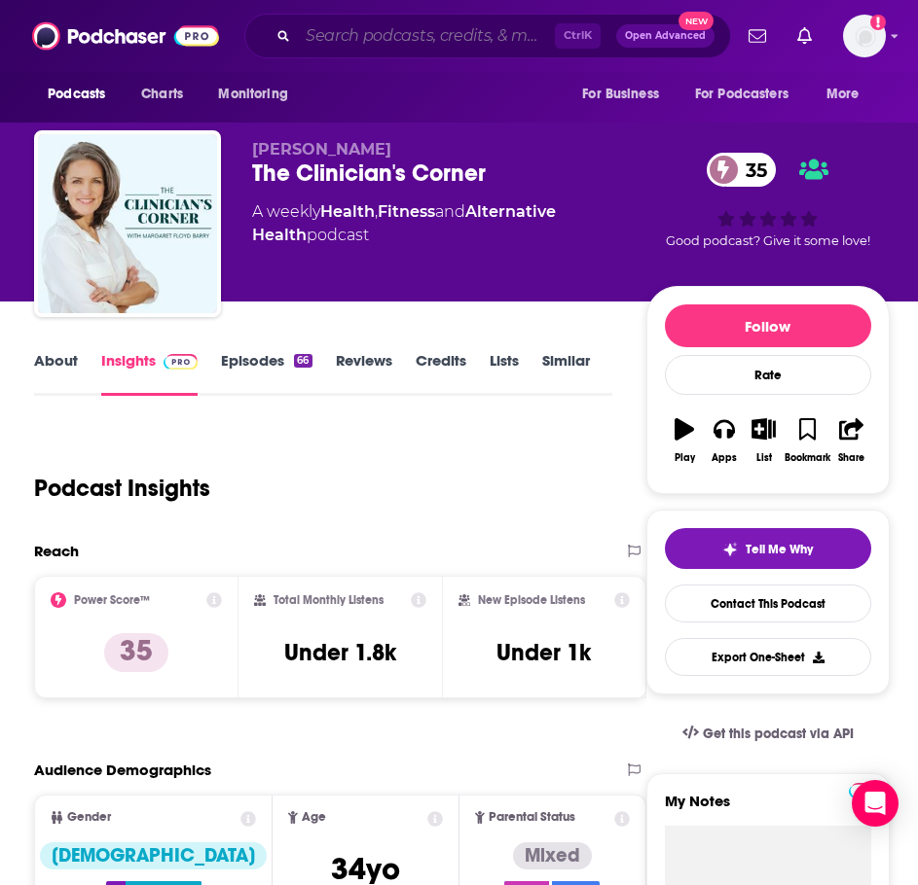
click at [487, 27] on input "Search podcasts, credits, & more..." at bounding box center [426, 35] width 257 height 31
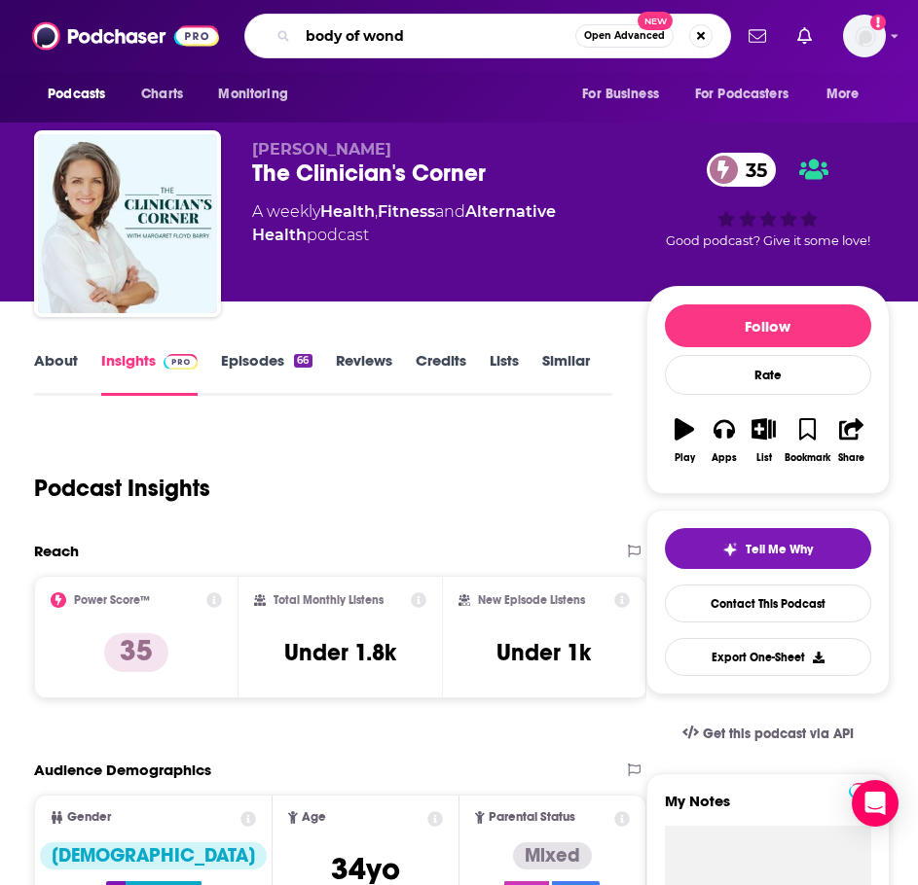
type input "body of wonde"
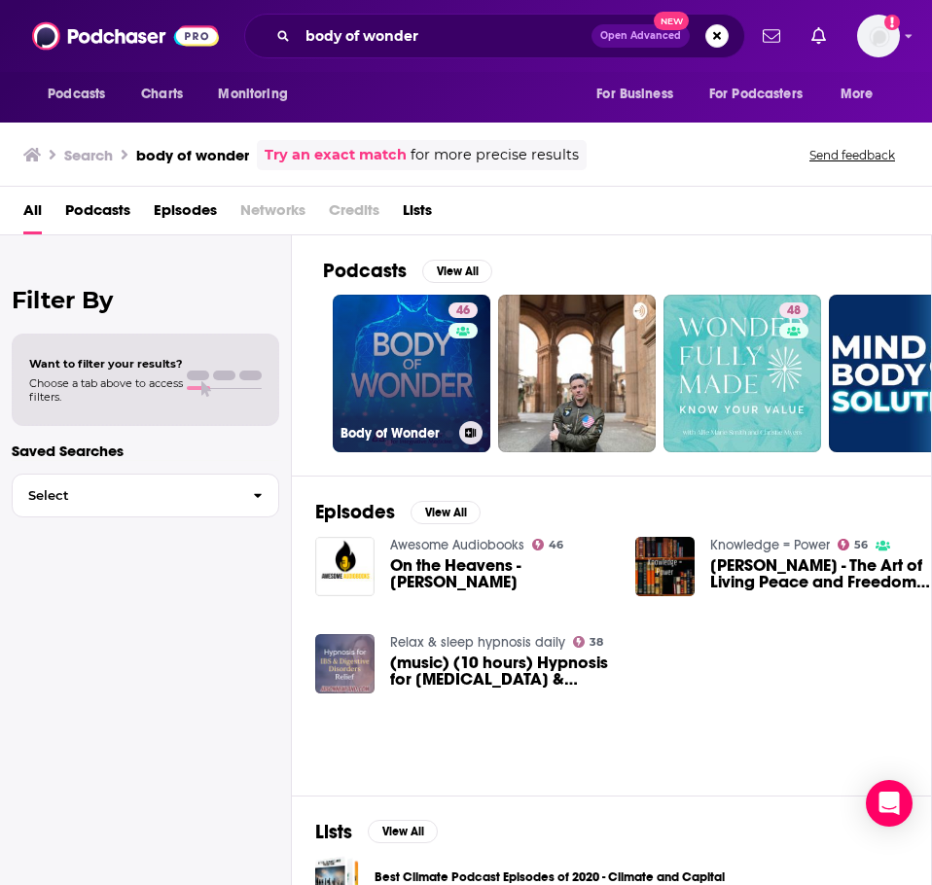
click at [391, 384] on link "46 Body of Wonder" at bounding box center [412, 374] width 158 height 158
